Goal: Find specific page/section: Find specific page/section

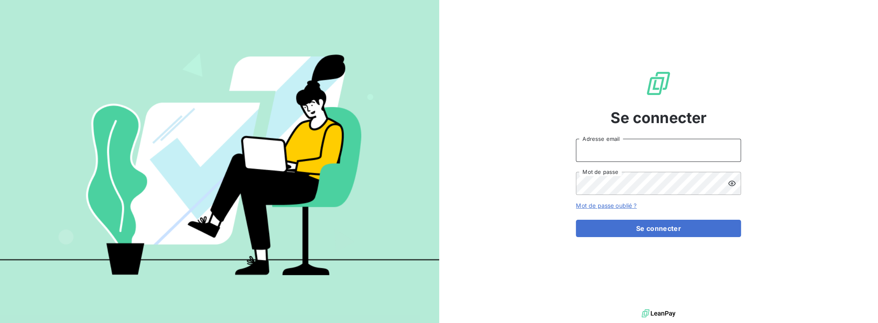
type input "[PERSON_NAME][EMAIL_ADDRESS][DOMAIN_NAME]"
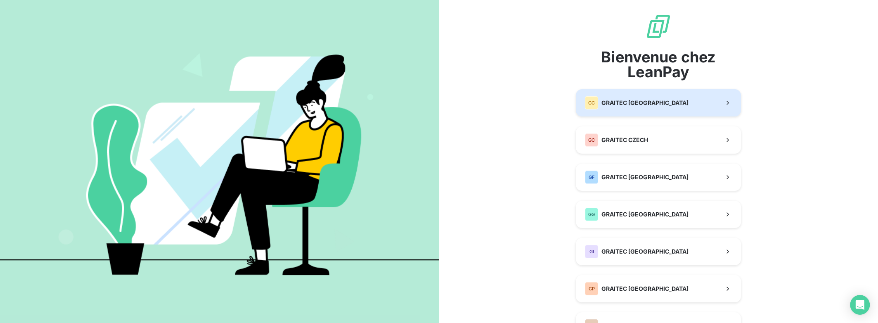
click at [617, 99] on span "GRAITEC [GEOGRAPHIC_DATA]" at bounding box center [645, 103] width 87 height 8
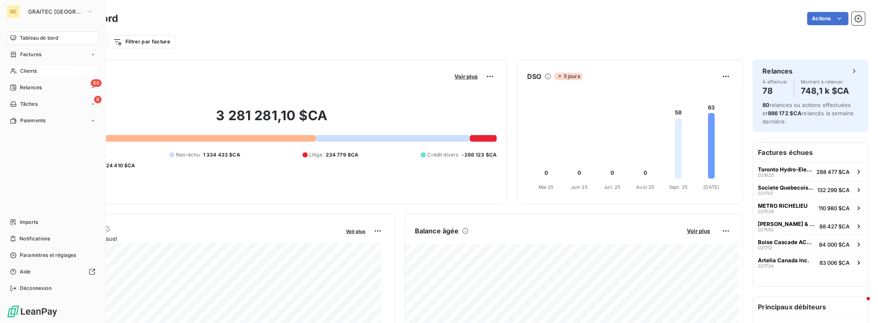
click at [37, 71] on div "Clients" at bounding box center [53, 70] width 92 height 13
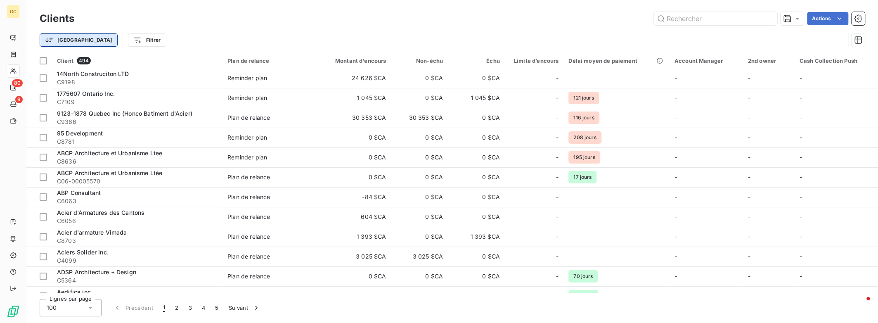
click at [69, 40] on html "GC 80 9 Clients Actions Trier Filtrer Client 494 Plan de relance Montant d'enco…" at bounding box center [439, 161] width 878 height 323
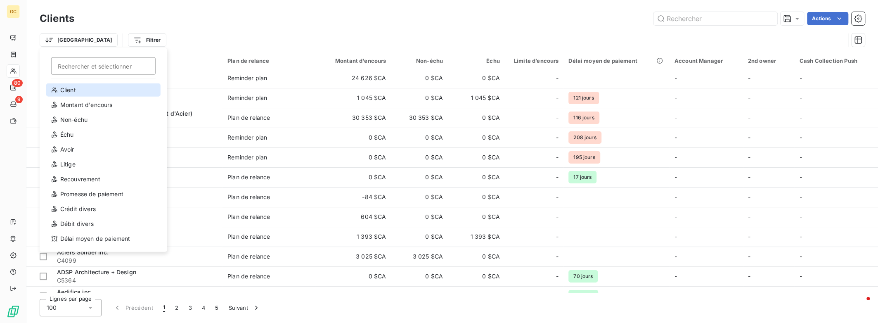
click at [68, 92] on div "Client" at bounding box center [103, 89] width 114 height 13
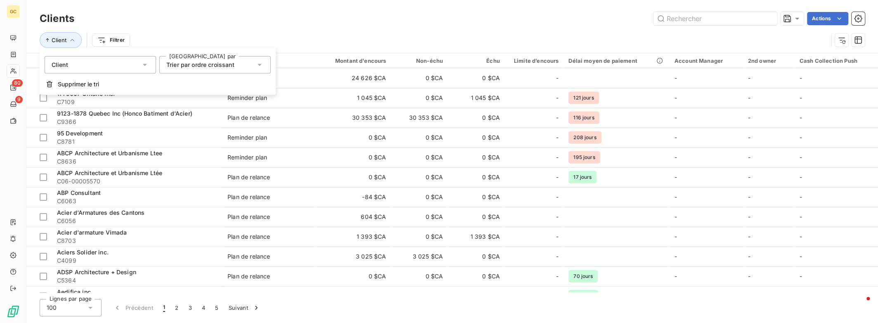
click at [143, 63] on icon at bounding box center [145, 65] width 8 height 8
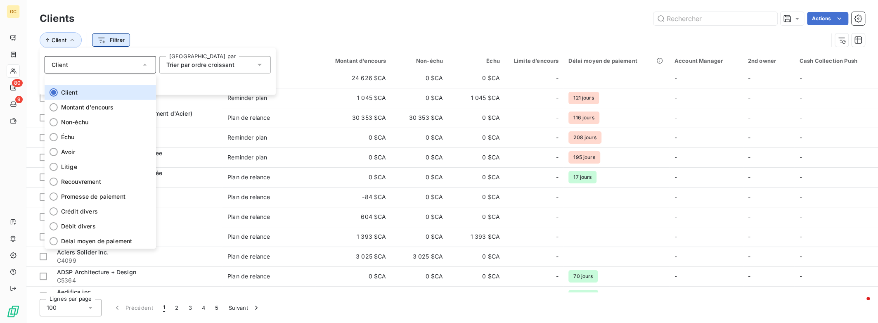
click at [122, 41] on html "GC 80 9 Clients Actions Client Filtrer Client 494 Plan de relance Montant d'enc…" at bounding box center [439, 161] width 878 height 323
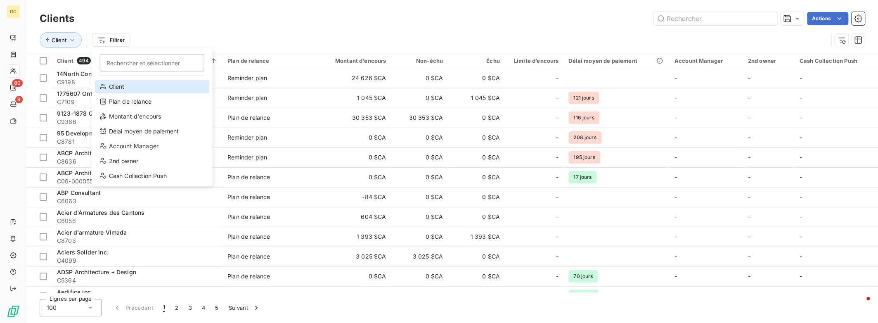
click at [116, 86] on div "Client" at bounding box center [152, 86] width 114 height 13
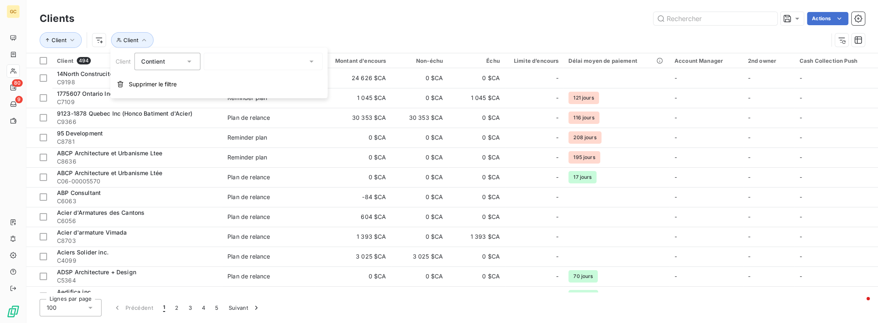
click at [222, 61] on div at bounding box center [263, 61] width 119 height 17
type input "CIMA"
click at [231, 80] on li "Cima - C4327" at bounding box center [263, 79] width 119 height 14
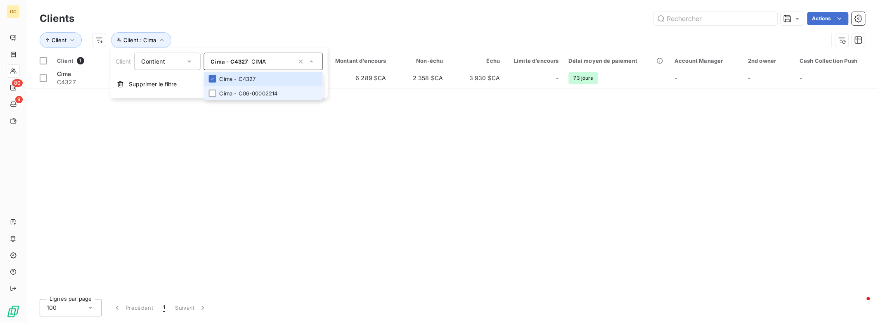
click at [226, 92] on li "Cima - C06-00002214" at bounding box center [263, 93] width 119 height 14
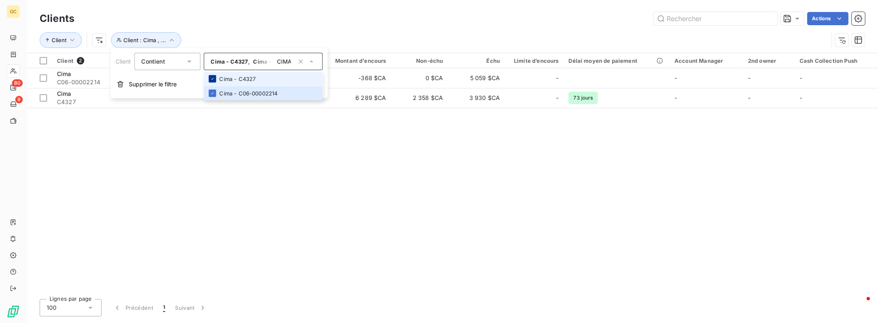
click at [213, 81] on icon at bounding box center [212, 78] width 5 height 5
click at [277, 118] on div "Client 1 Plan de relance Montant d'encours Non-échu Échu Limite d’encours Délai…" at bounding box center [452, 172] width 852 height 239
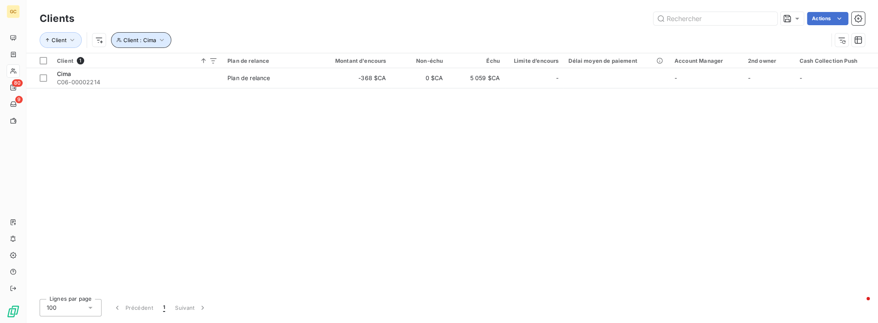
click at [162, 42] on icon "button" at bounding box center [162, 40] width 8 height 8
click at [298, 63] on icon "button" at bounding box center [300, 61] width 8 height 8
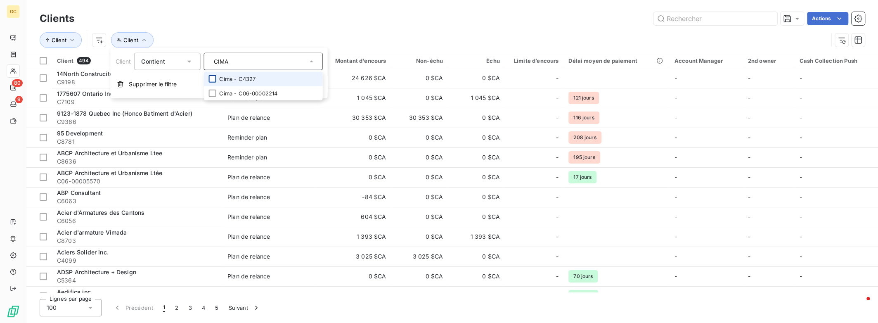
click at [213, 79] on div at bounding box center [211, 78] width 7 height 7
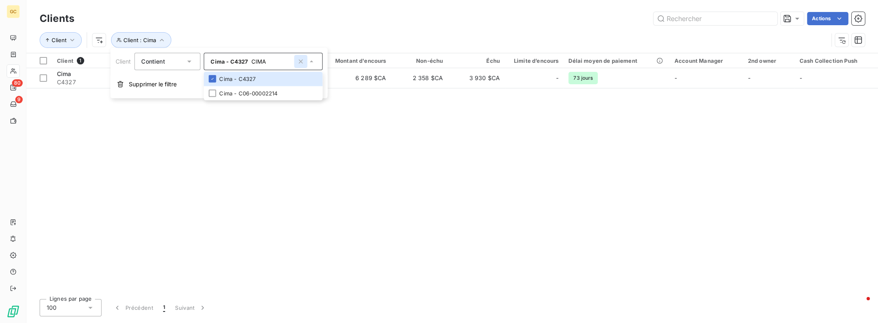
click at [301, 60] on icon "button" at bounding box center [300, 61] width 8 height 8
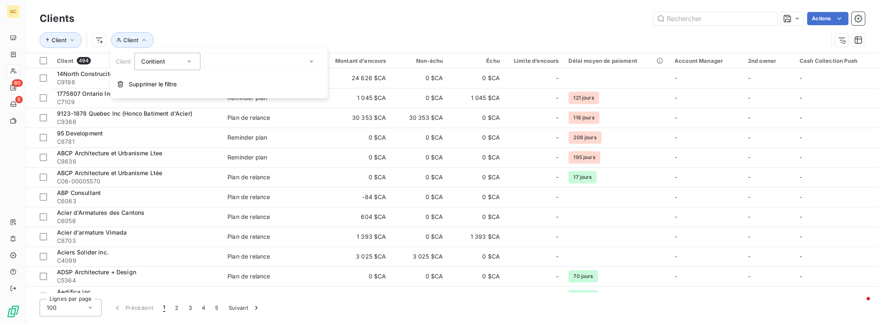
click at [217, 63] on input "CIMA" at bounding box center [214, 61] width 7 height 7
type input "CIMA"
click at [215, 81] on div at bounding box center [211, 78] width 7 height 7
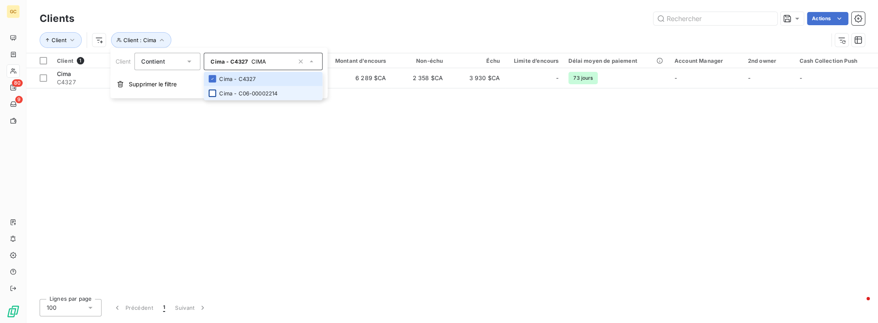
click at [214, 91] on div at bounding box center [211, 93] width 7 height 7
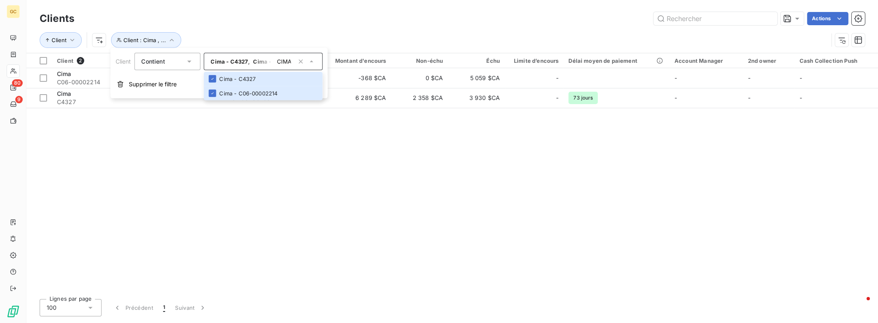
click at [251, 138] on div "Client 2 Plan de relance Montant d'encours Non-échu Échu Limite d’encours Délai…" at bounding box center [452, 172] width 852 height 239
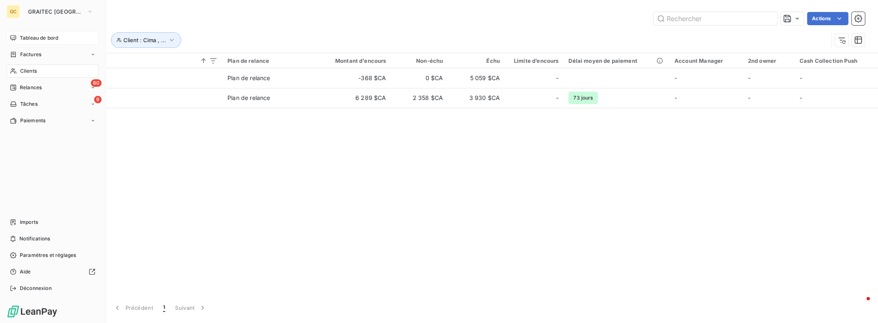
click at [48, 38] on span "Tableau de bord" at bounding box center [39, 37] width 38 height 7
